Goal: Transaction & Acquisition: Purchase product/service

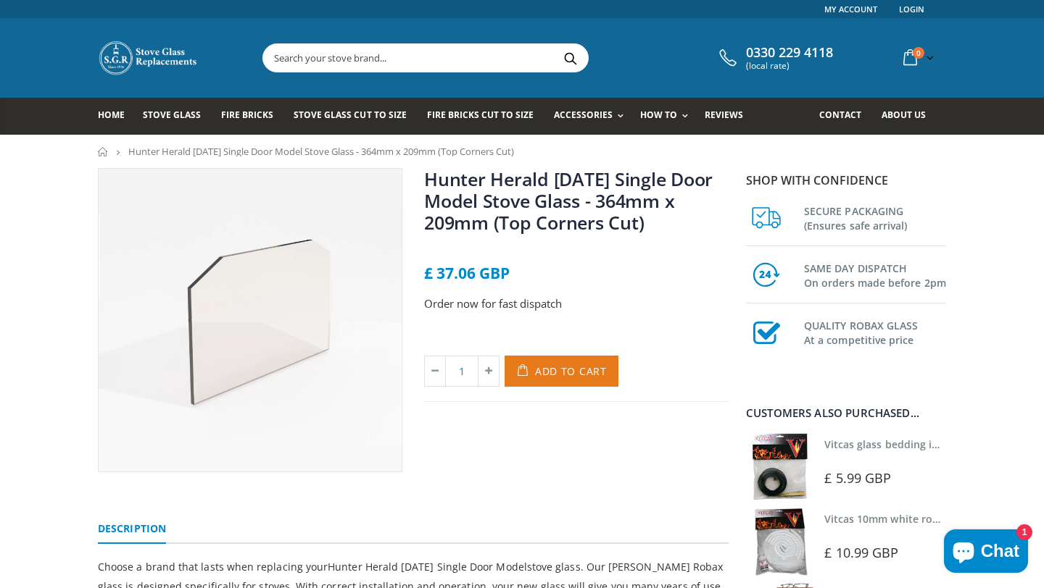
click at [555, 381] on button "Add to Cart" at bounding box center [561, 371] width 114 height 31
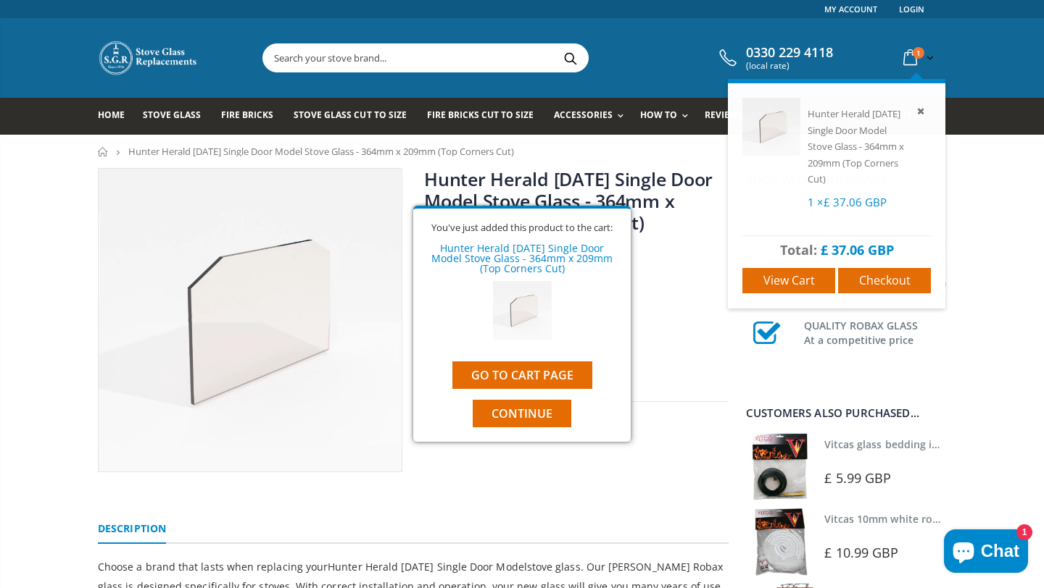
click at [914, 59] on icon at bounding box center [909, 58] width 25 height 26
click at [903, 281] on span "Checkout" at bounding box center [884, 281] width 51 height 16
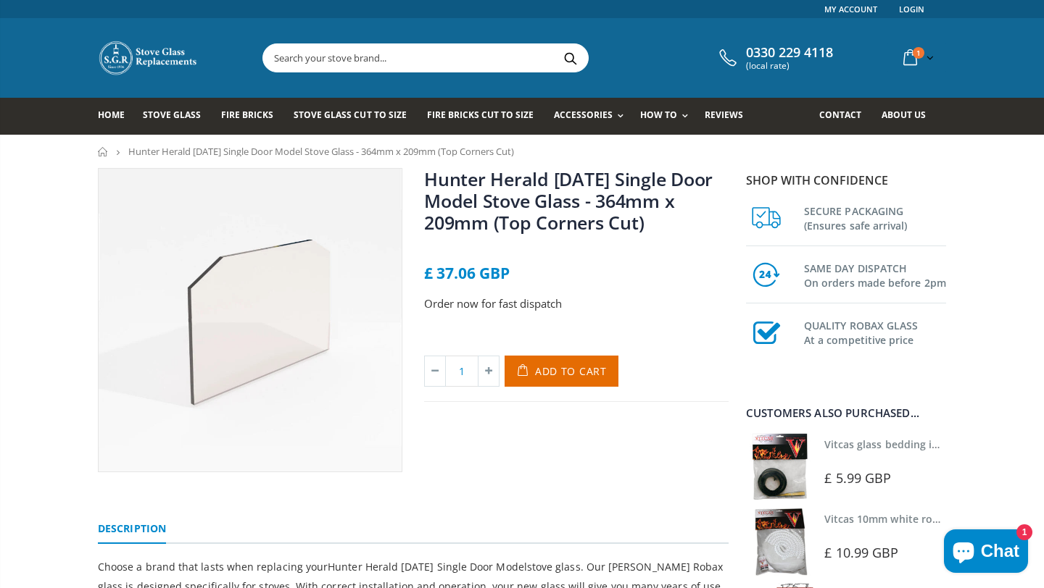
click at [981, 551] on span "Chat" at bounding box center [1000, 552] width 38 height 22
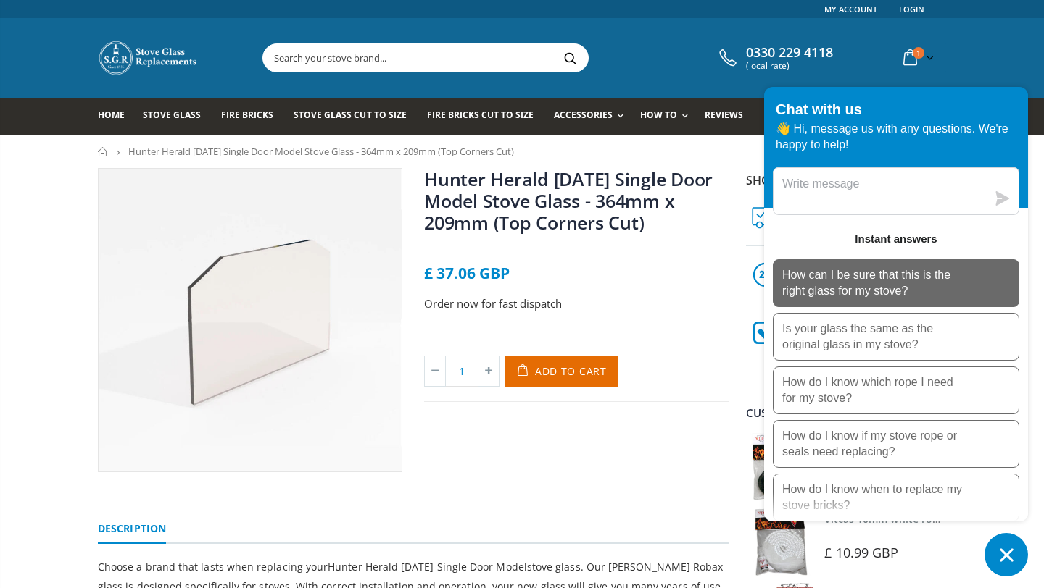
click at [861, 294] on p "How can I be sure that this is the right glass for my stove?" at bounding box center [872, 283] width 181 height 32
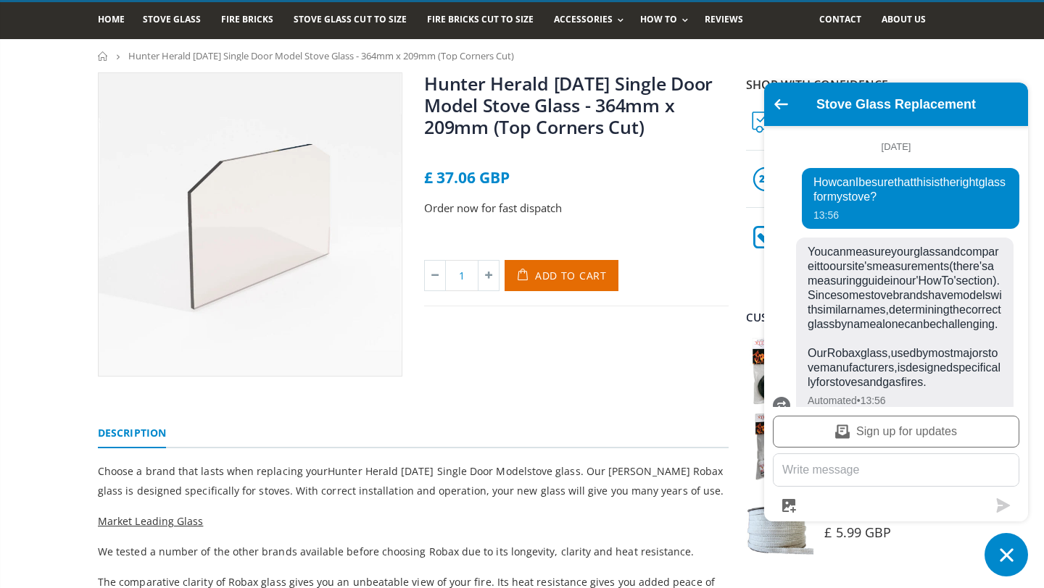
scroll to position [83, 0]
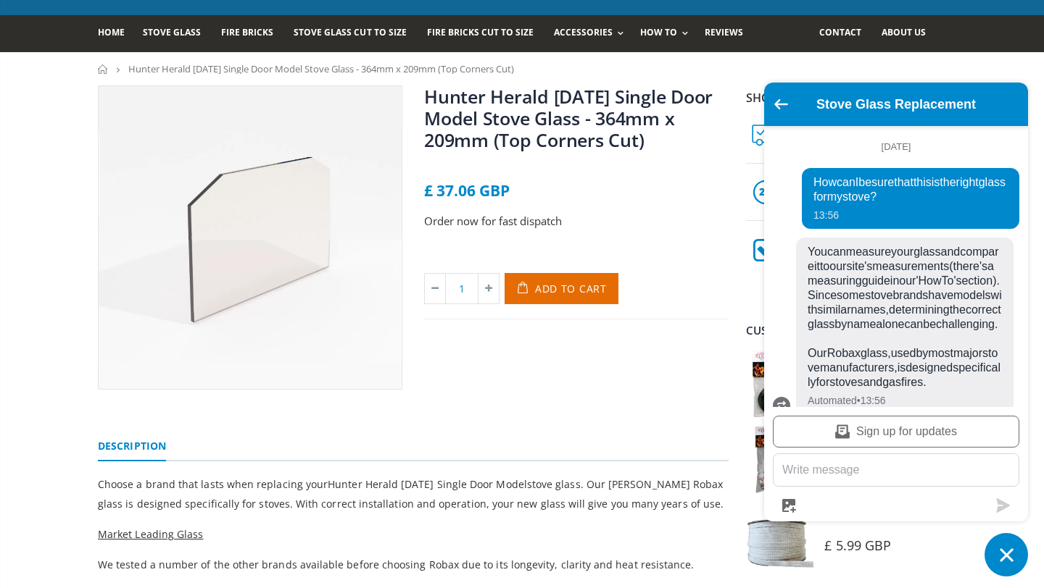
click at [854, 482] on textarea "Message us" at bounding box center [895, 470] width 245 height 32
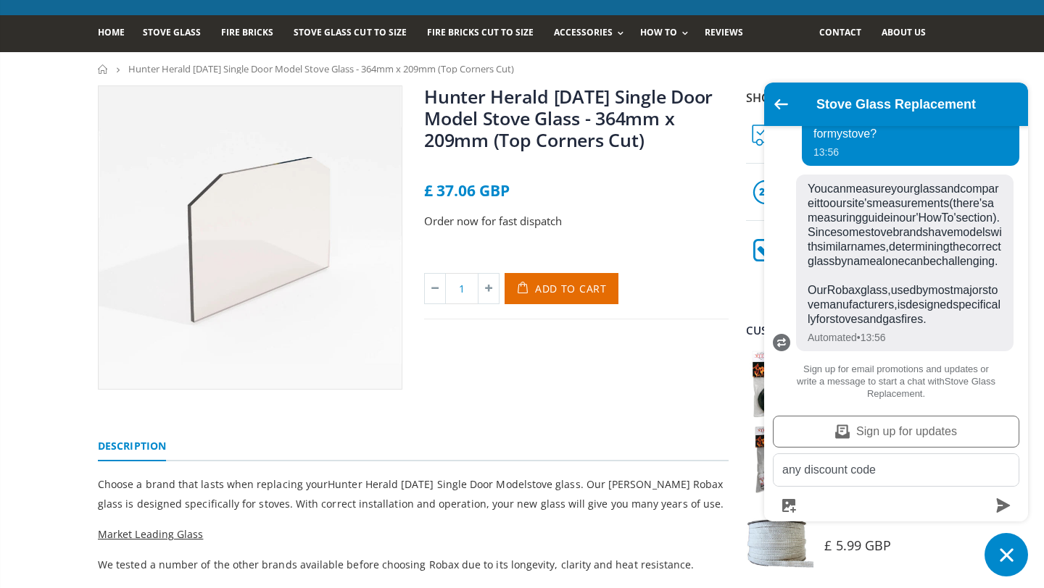
type textarea "any discount codes"
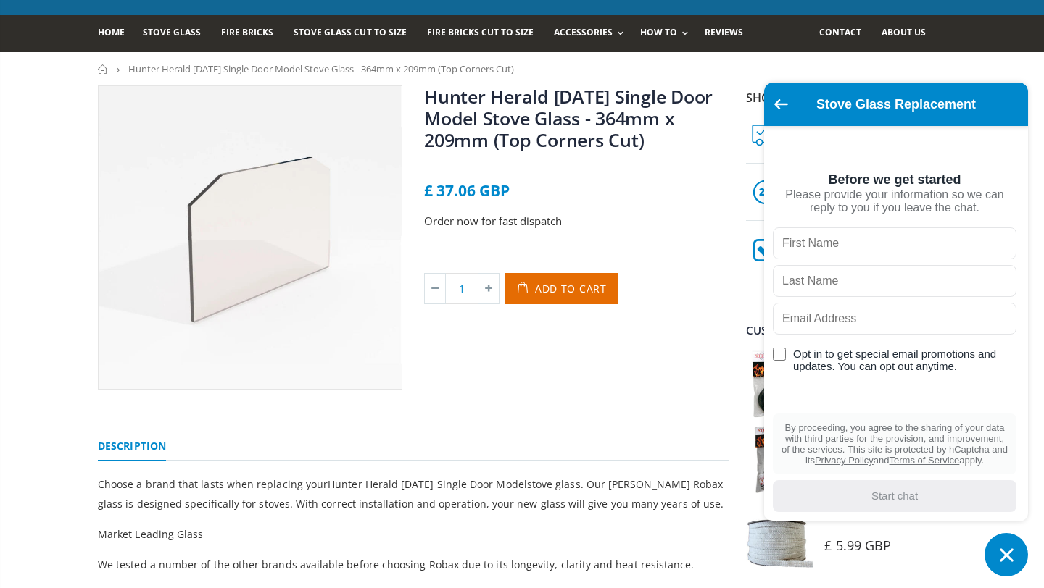
click at [898, 233] on input "text" at bounding box center [895, 244] width 244 height 32
type input "Jillian"
type input "Maxwell"
type input "jillian.maxwell123@btinternet.com"
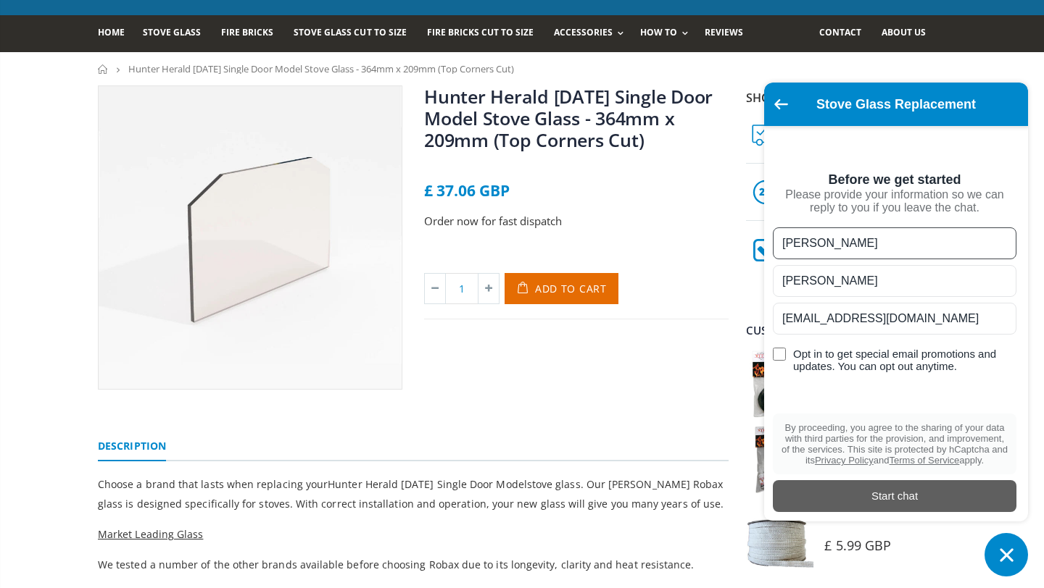
click at [886, 499] on div "Start chat" at bounding box center [894, 496] width 226 height 16
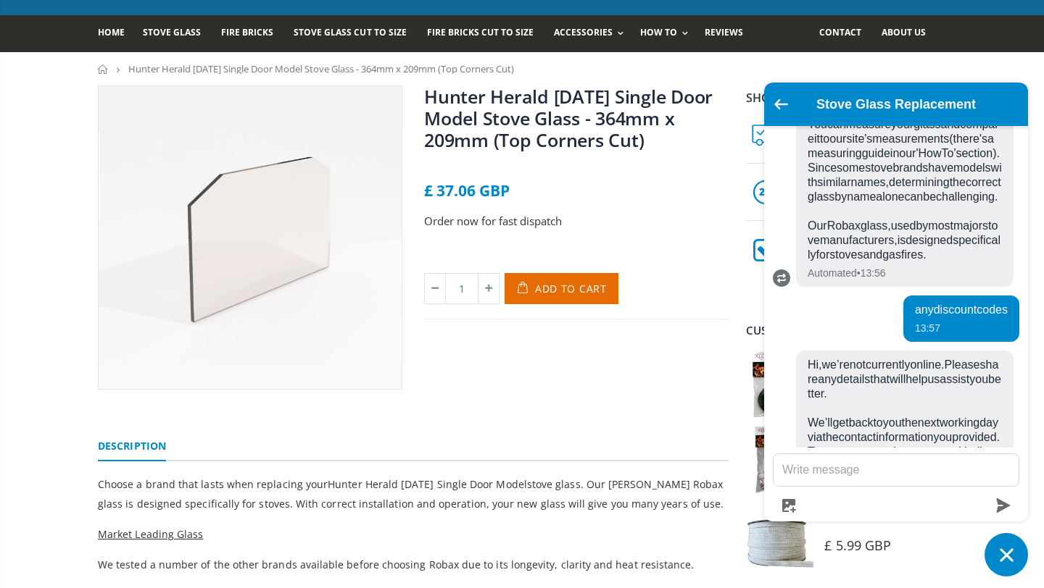
scroll to position [410, 0]
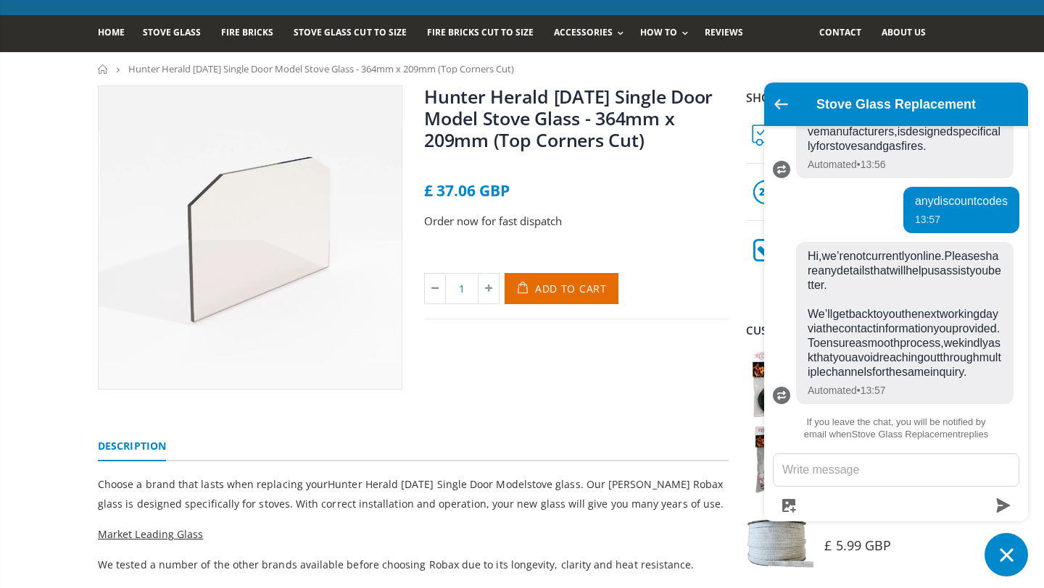
click at [782, 109] on icon "Go back to the main screen" at bounding box center [781, 104] width 14 height 10
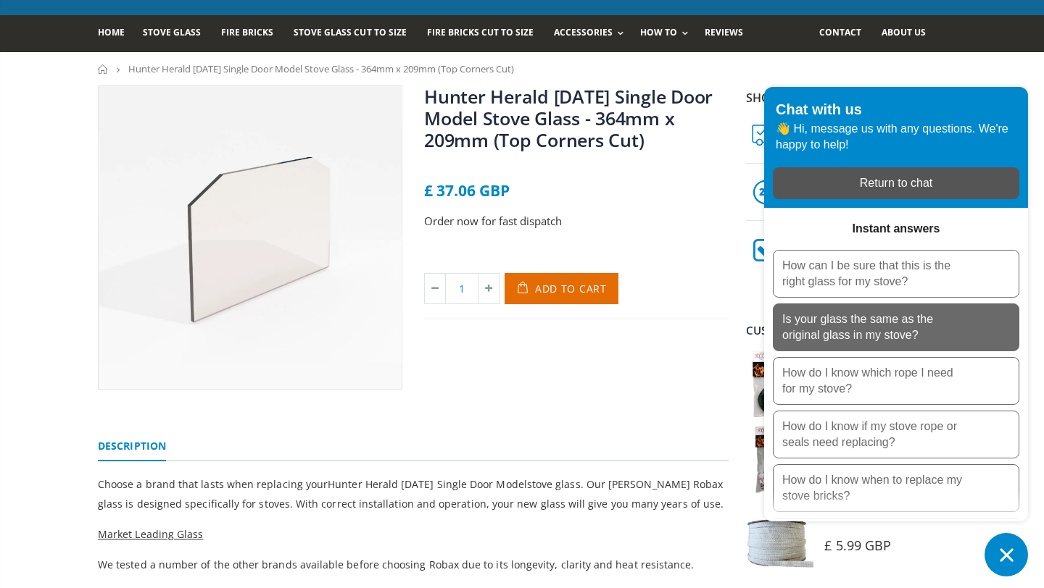
click at [904, 333] on p "Is your glass the same as the original glass in my stove?" at bounding box center [872, 328] width 181 height 32
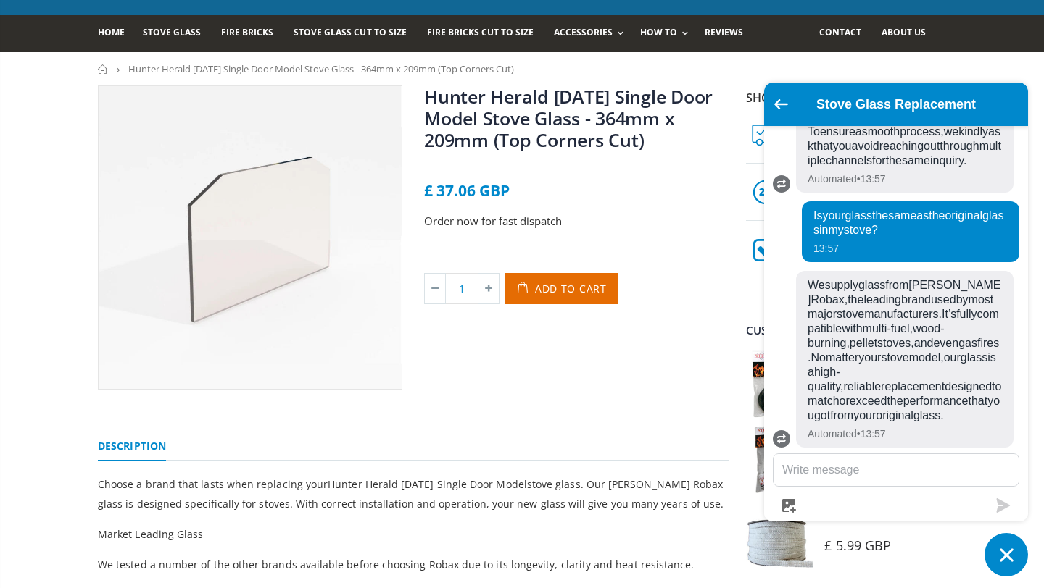
scroll to position [699, 0]
click at [783, 107] on icon "Go back to the main screen" at bounding box center [781, 104] width 14 height 10
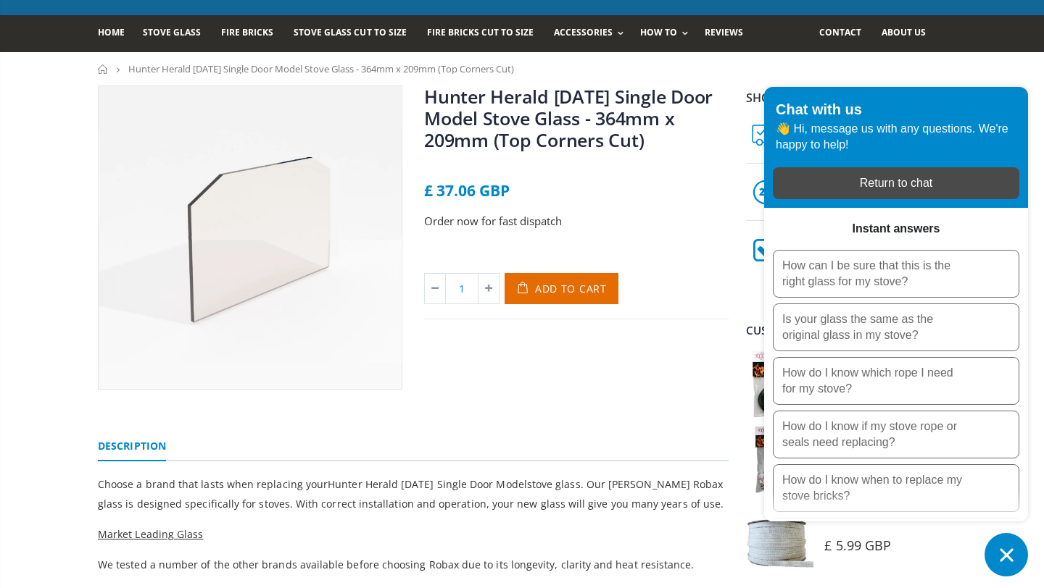
click at [949, 191] on div "Return to chat" at bounding box center [895, 183] width 229 height 16
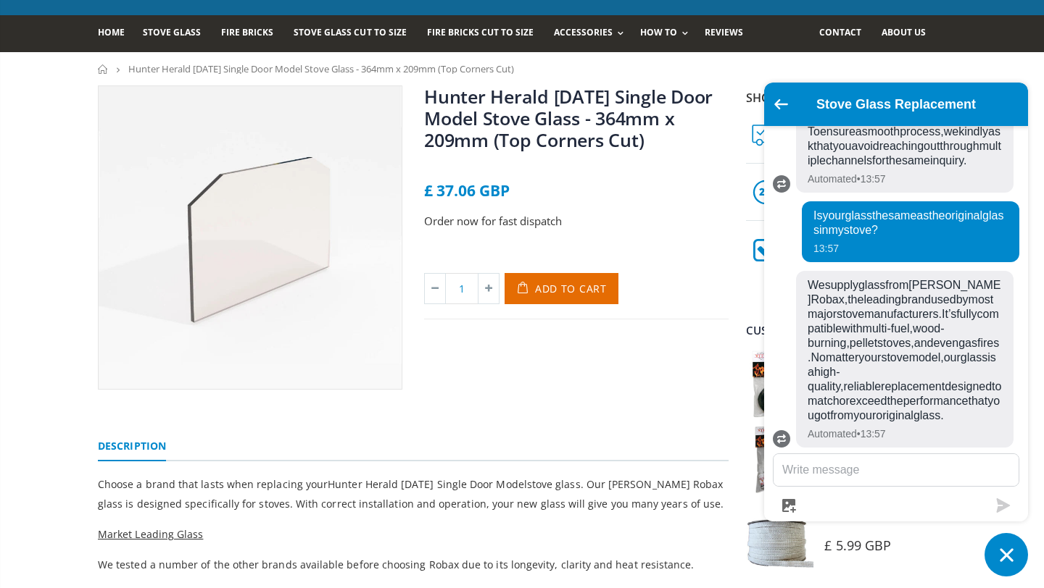
click at [989, 30] on div "Home Stove Glass Fire Bricks Stove Glass Cut To Size Fire Bricks Cut To Size Ac…" at bounding box center [522, 33] width 1044 height 37
click at [573, 286] on span "Add to Cart" at bounding box center [571, 289] width 72 height 14
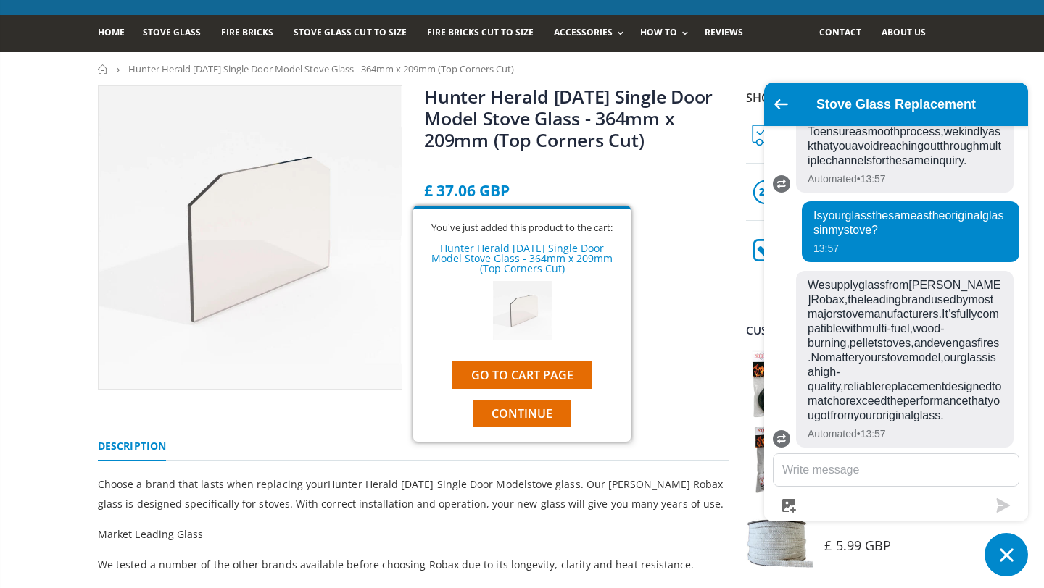
click at [987, 75] on nav "Home Hunter Herald 6 CE Single Door Model Stove Glass - 364mm x 209mm (Top Corn…" at bounding box center [522, 68] width 1044 height 33
click at [515, 417] on span "Continue" at bounding box center [521, 414] width 61 height 16
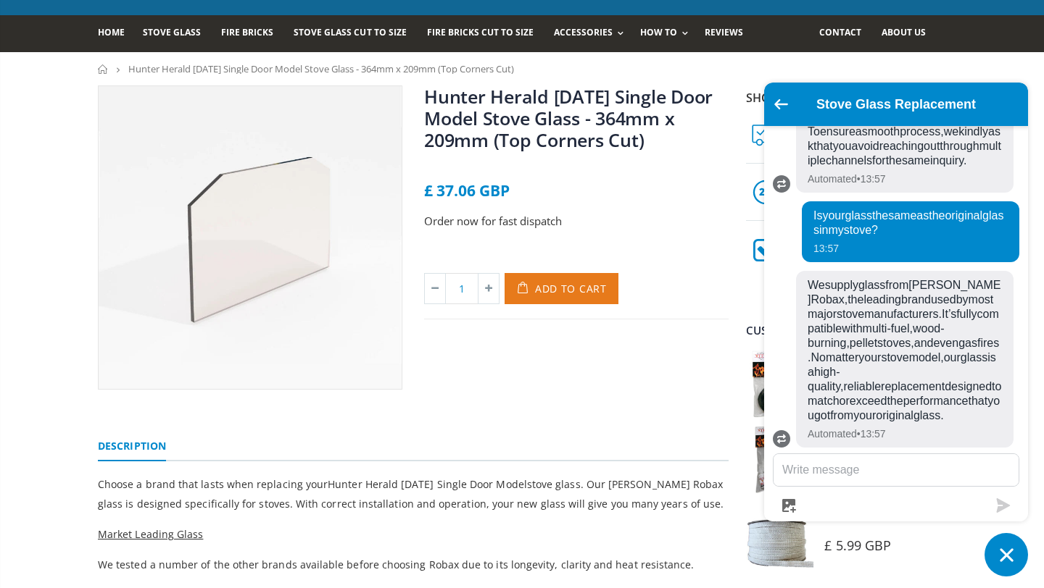
click at [563, 287] on span "Add to Cart" at bounding box center [571, 289] width 72 height 14
click at [1015, 539] on button "Chat window" at bounding box center [1005, 554] width 43 height 43
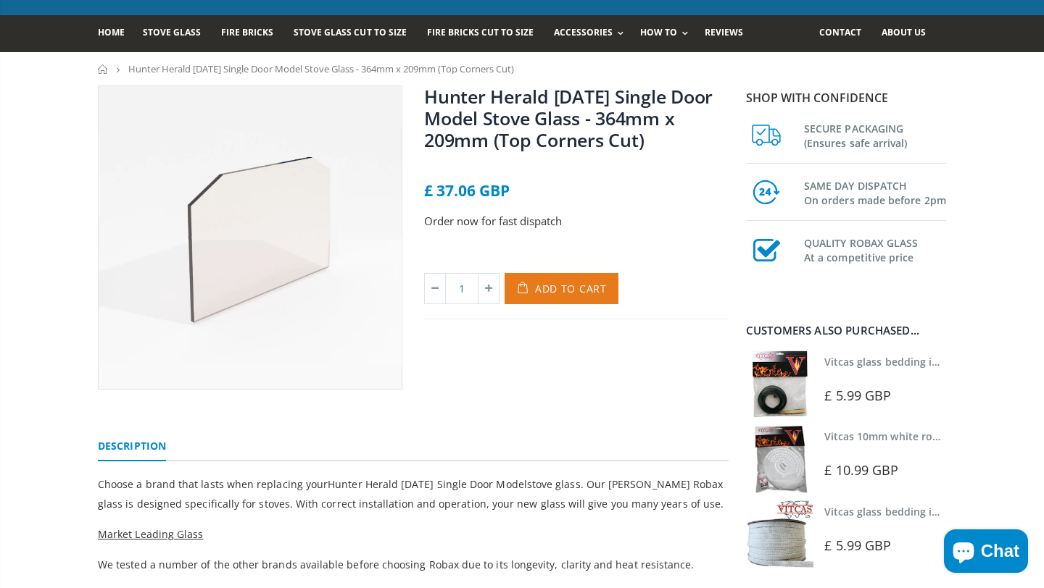
click at [551, 291] on span "Add to Cart" at bounding box center [571, 289] width 72 height 14
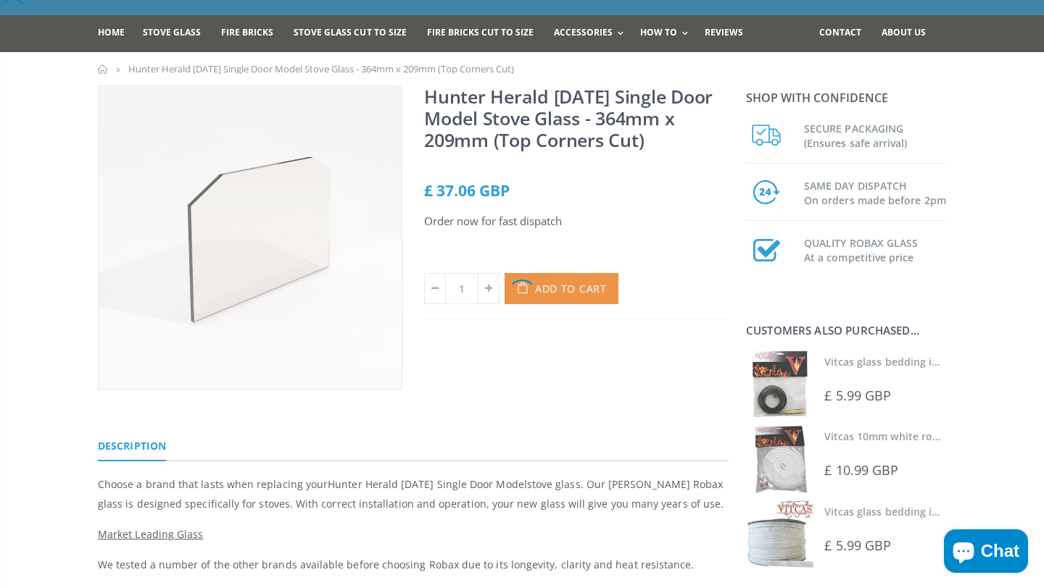
scroll to position [0, 0]
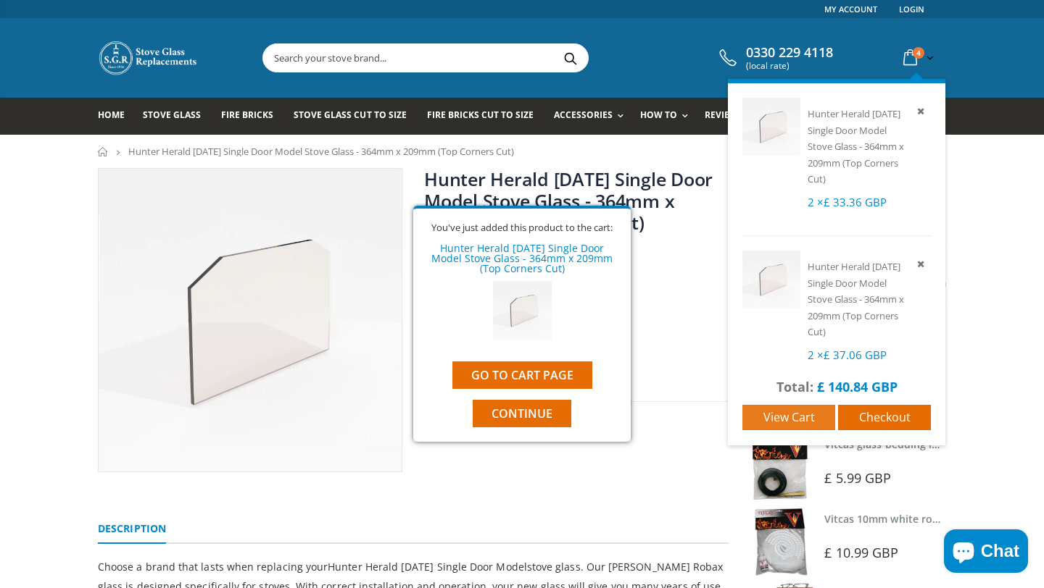
click at [807, 428] on link "View cart" at bounding box center [788, 417] width 93 height 25
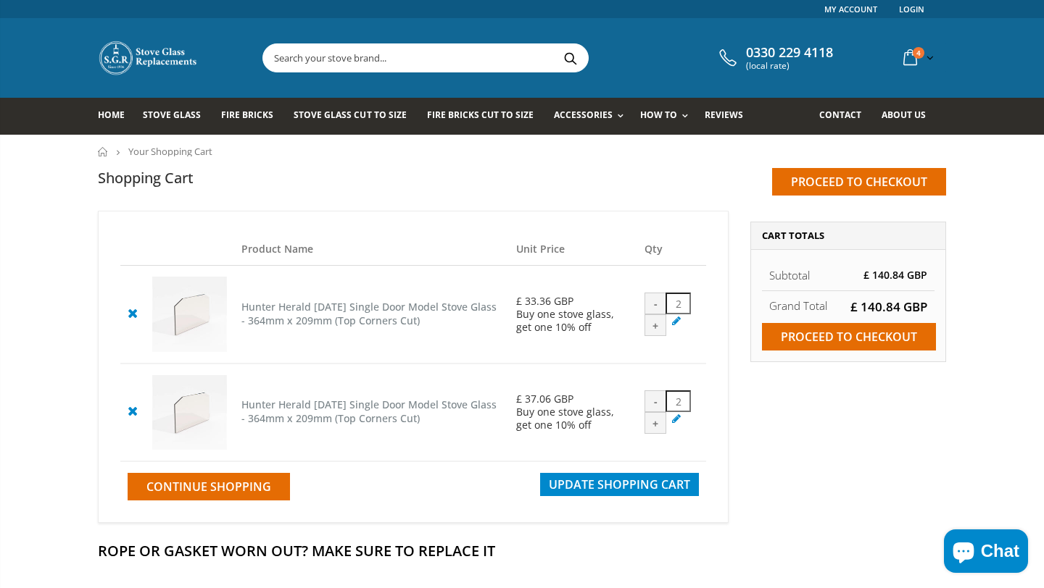
click at [133, 416] on icon at bounding box center [132, 410] width 18 height 17
click at [659, 308] on div "-" at bounding box center [655, 304] width 22 height 22
click at [127, 415] on icon at bounding box center [132, 410] width 18 height 17
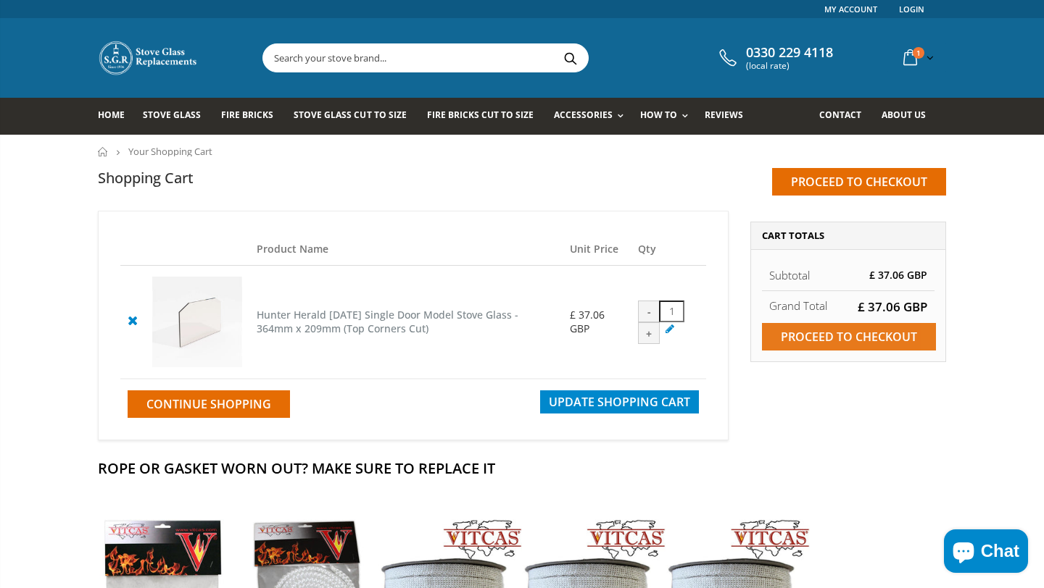
click at [880, 340] on input "Proceed to checkout" at bounding box center [849, 337] width 174 height 28
